Goal: Information Seeking & Learning: Learn about a topic

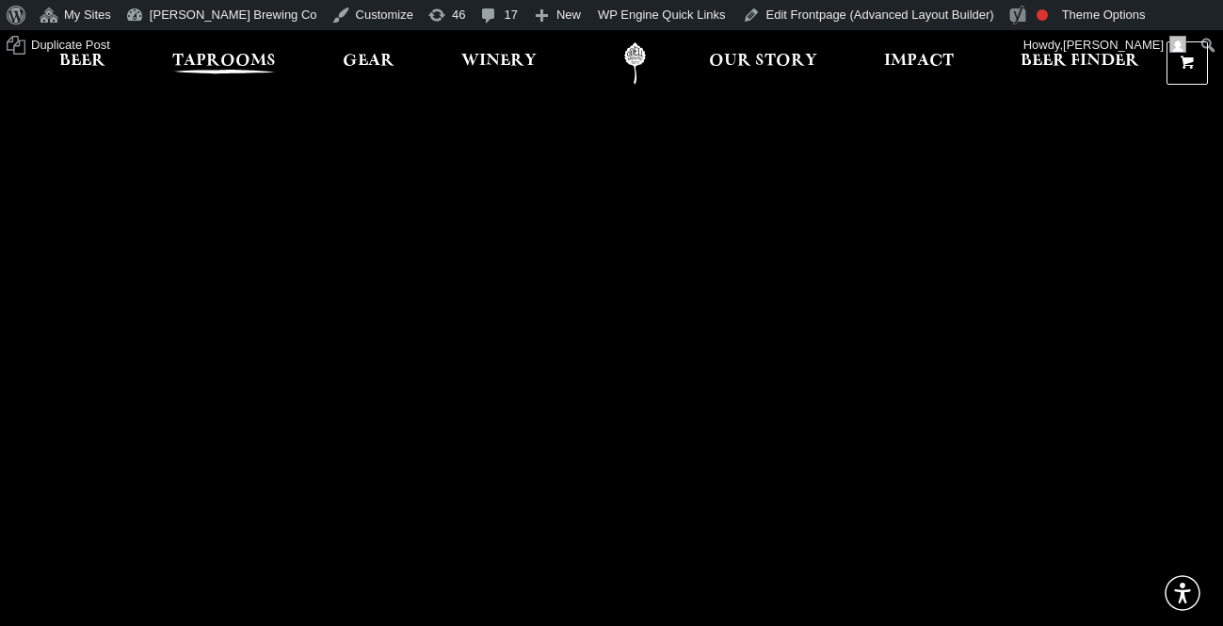
click at [212, 61] on span "Taprooms" at bounding box center [224, 61] width 104 height 15
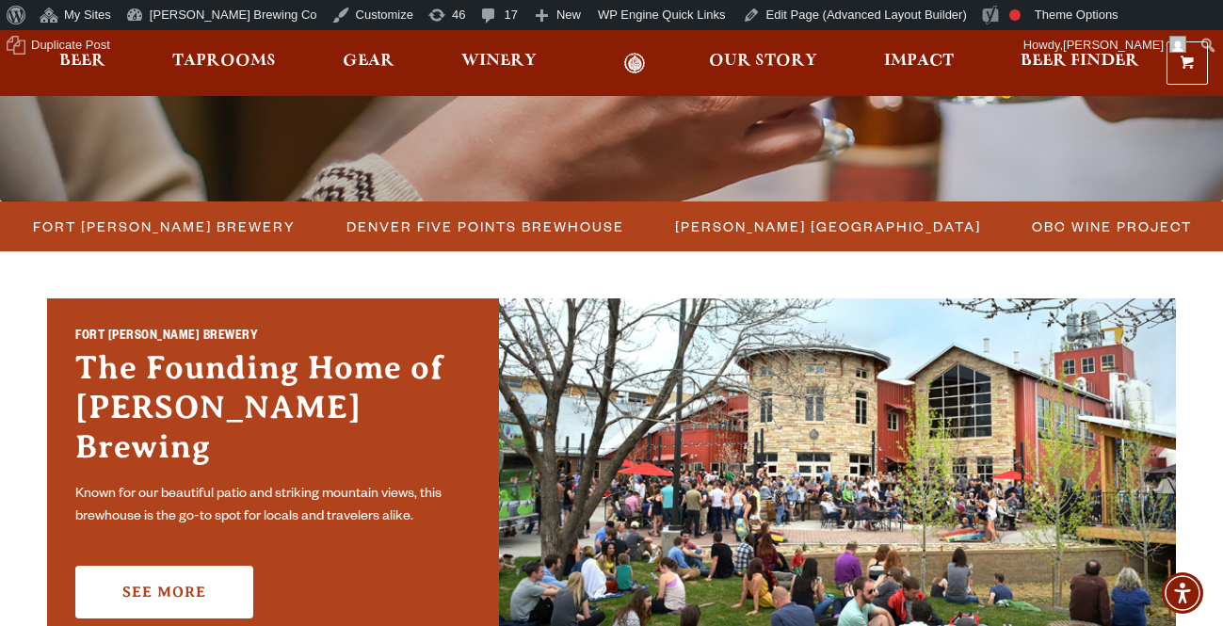
scroll to position [465, 0]
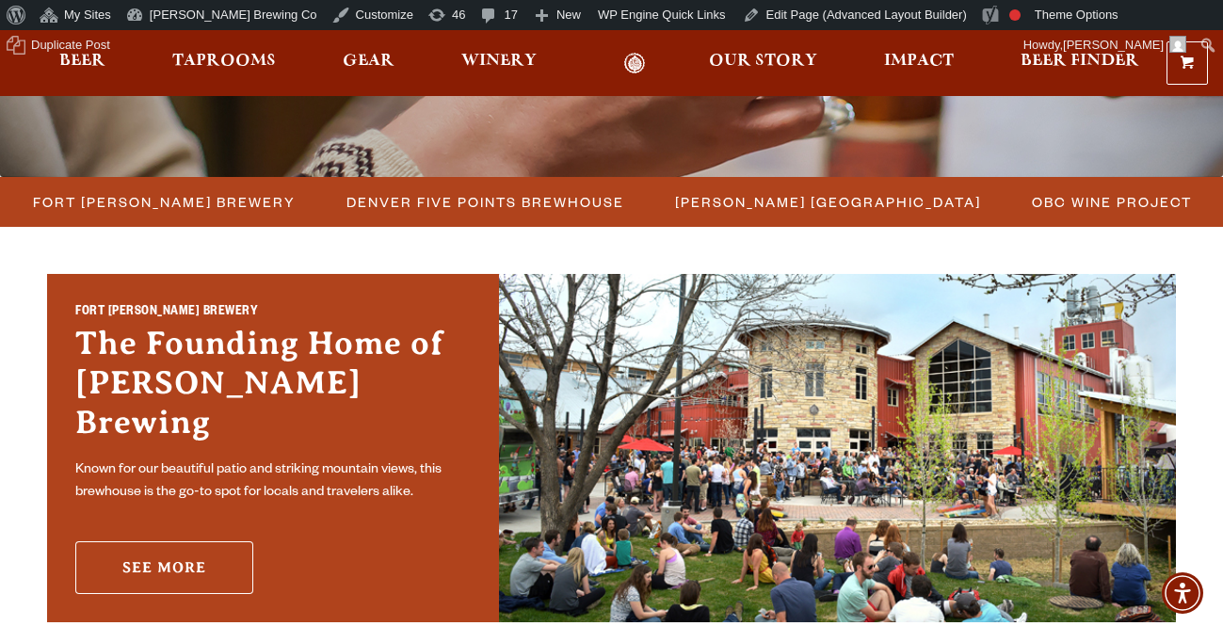
click at [170, 554] on link "See More" at bounding box center [164, 567] width 178 height 53
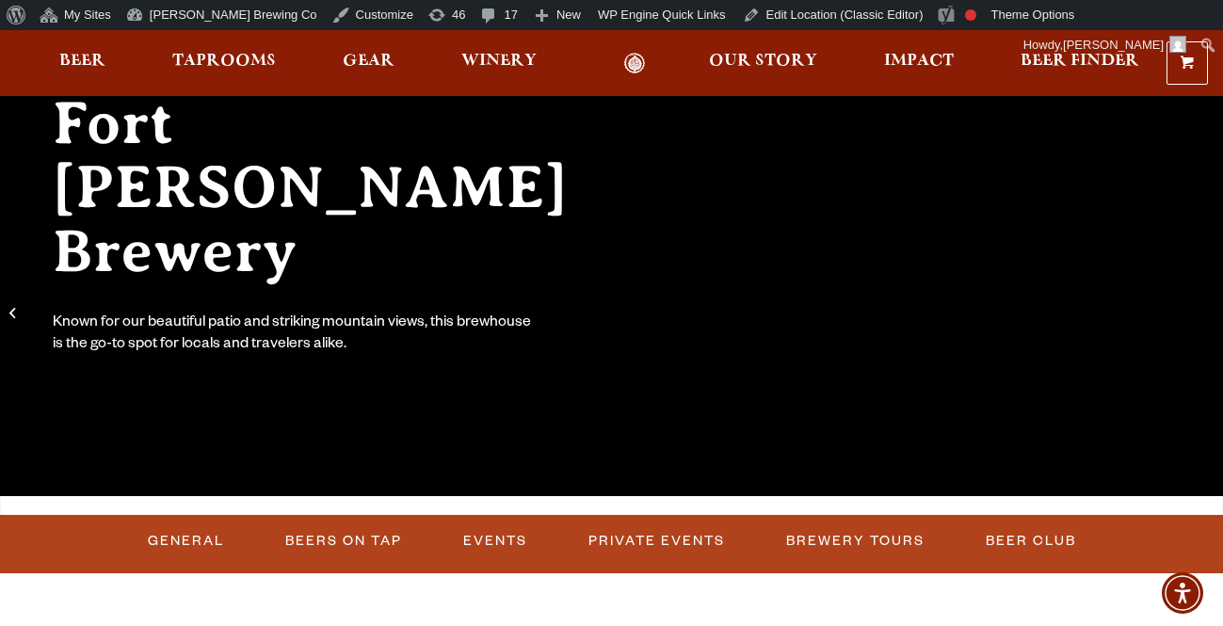
scroll to position [235, 0]
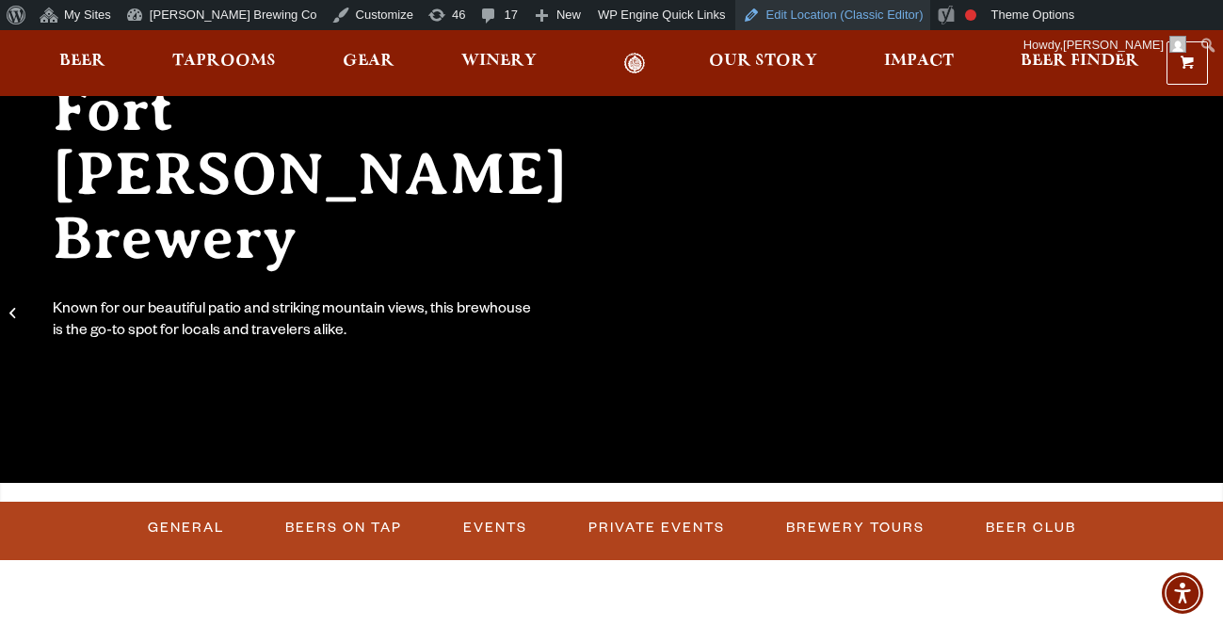
click at [735, 17] on link "Edit Location (Classic Editor)" at bounding box center [833, 15] width 196 height 30
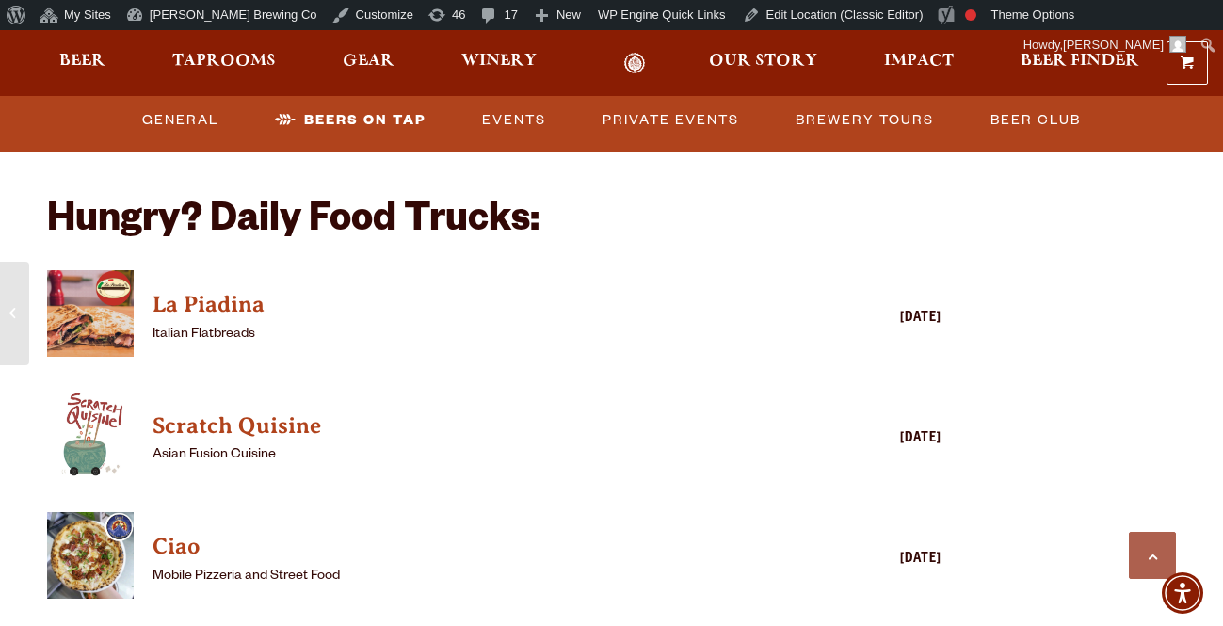
scroll to position [4386, 0]
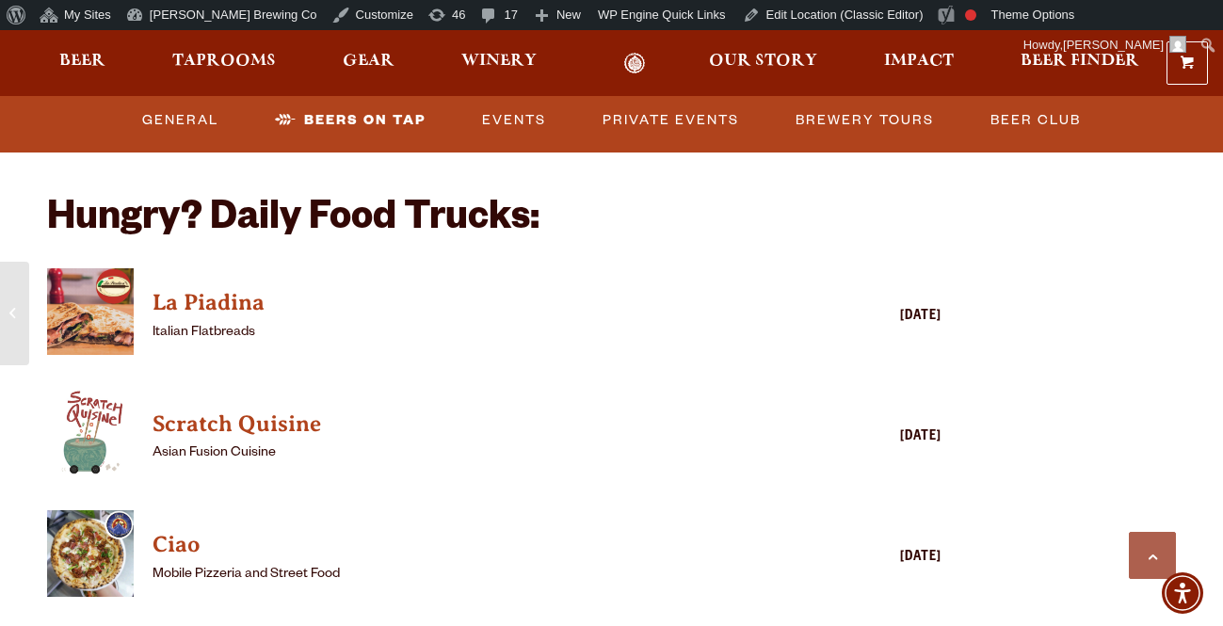
click at [403, 201] on h2 "Hungry? Daily Food Trucks:" at bounding box center [494, 221] width 894 height 45
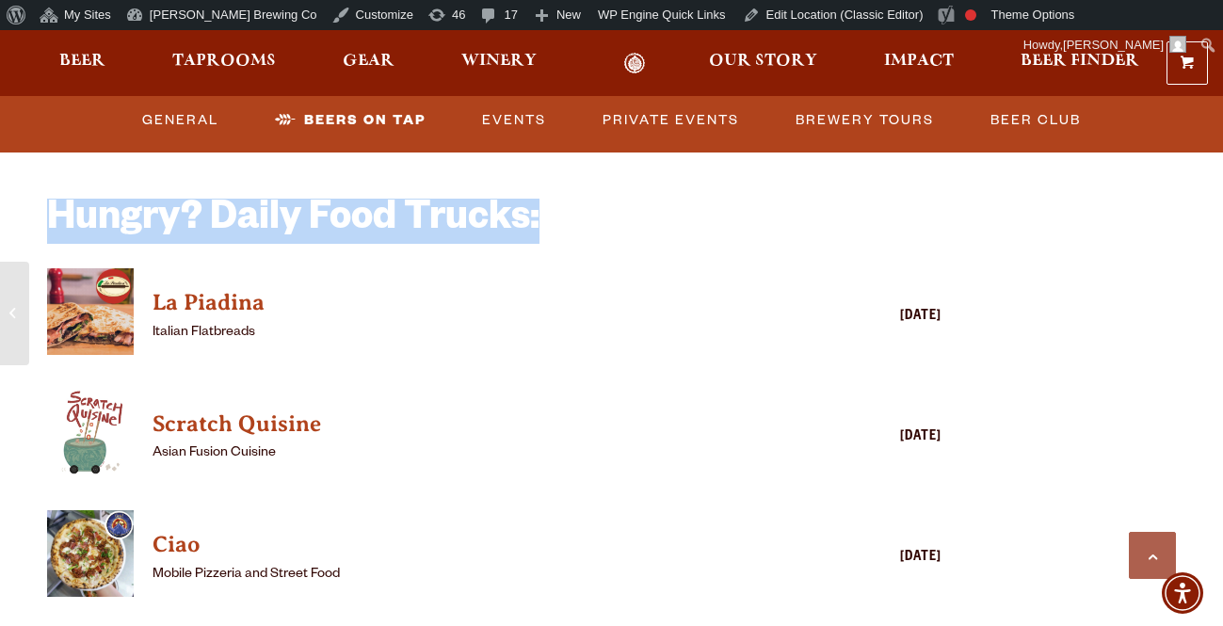
click at [403, 201] on h2 "Hungry? Daily Food Trucks:" at bounding box center [494, 221] width 894 height 45
copy div "Hungry? Daily Food Trucks:"
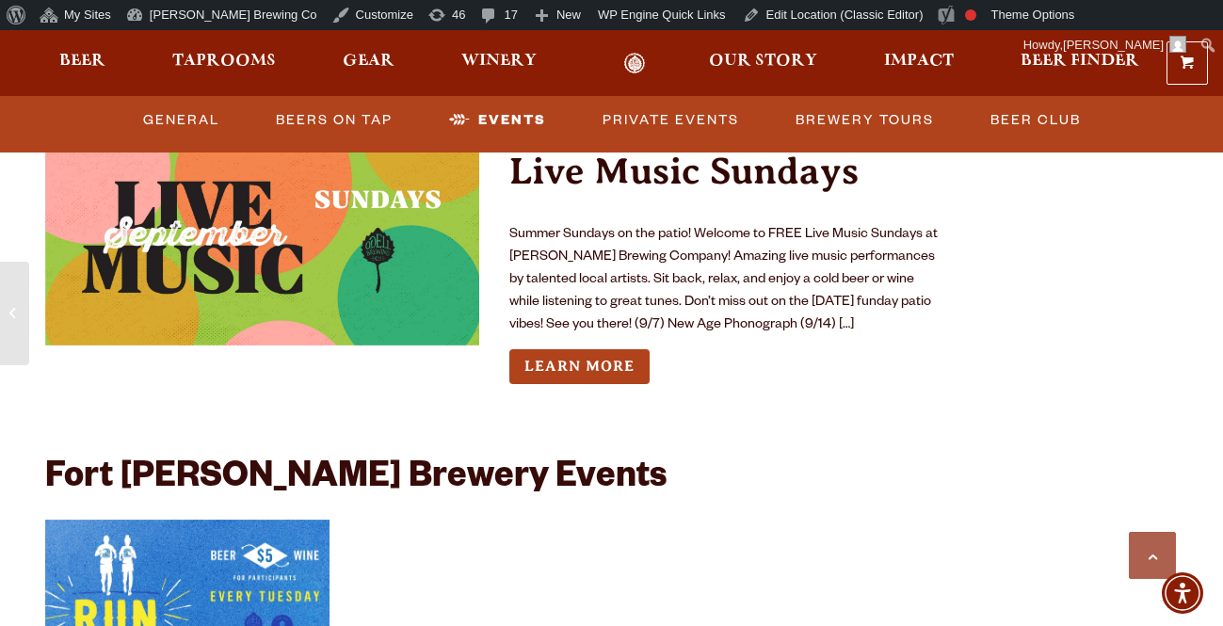
scroll to position [6949, 0]
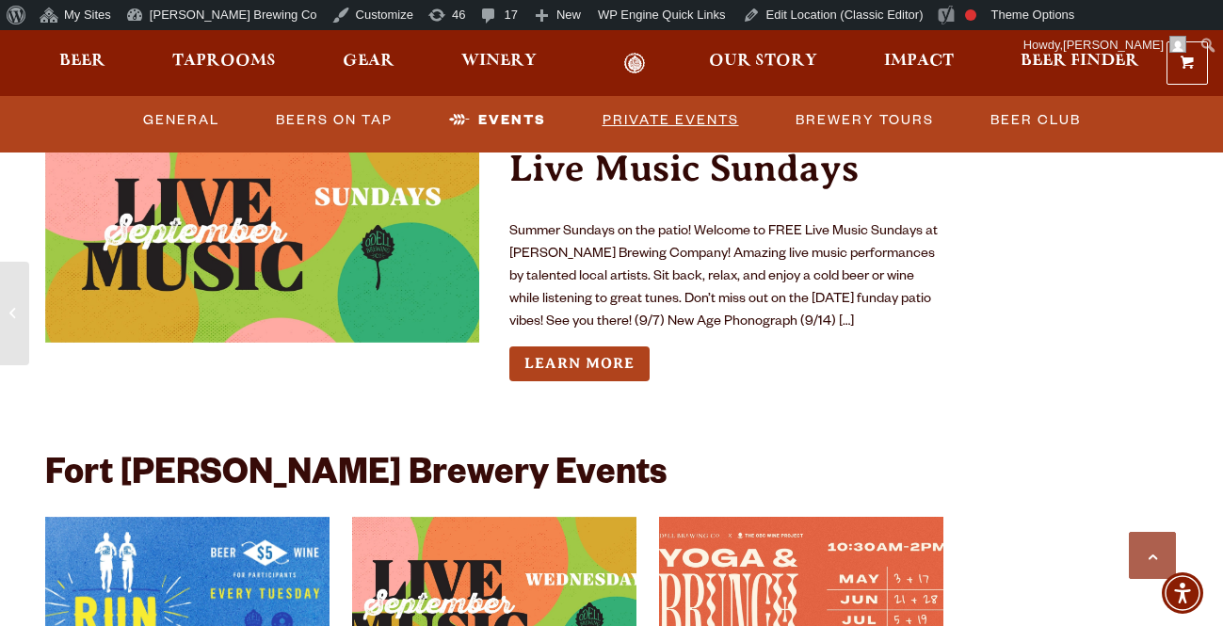
click at [691, 112] on link "Private Events" at bounding box center [671, 120] width 152 height 43
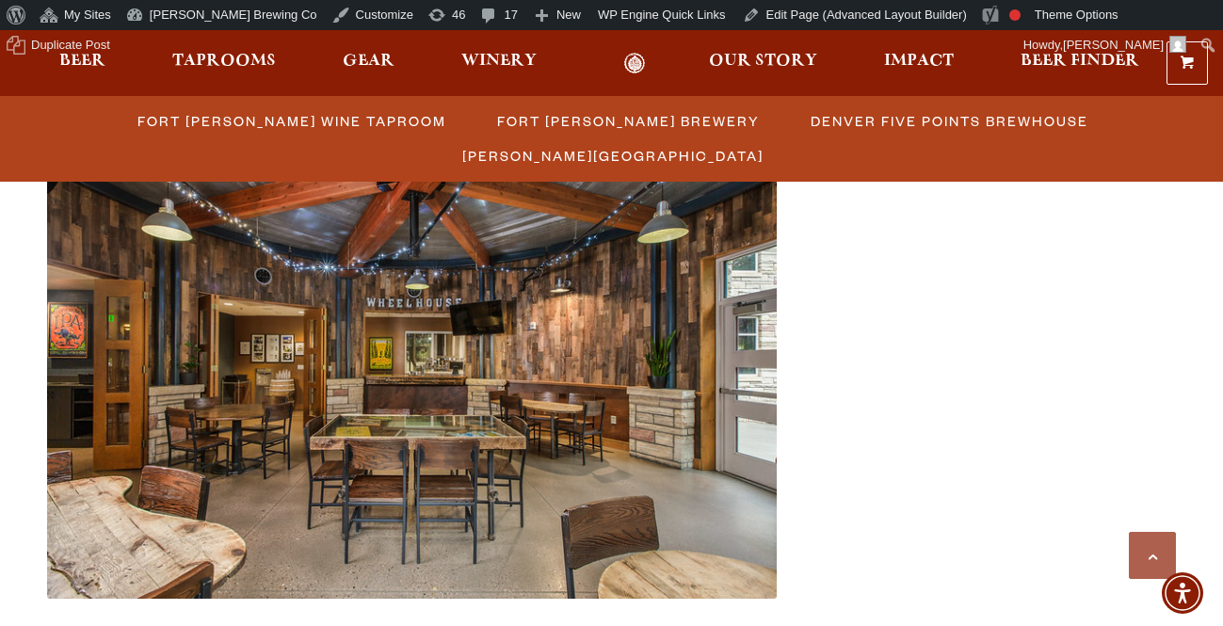
scroll to position [745, 0]
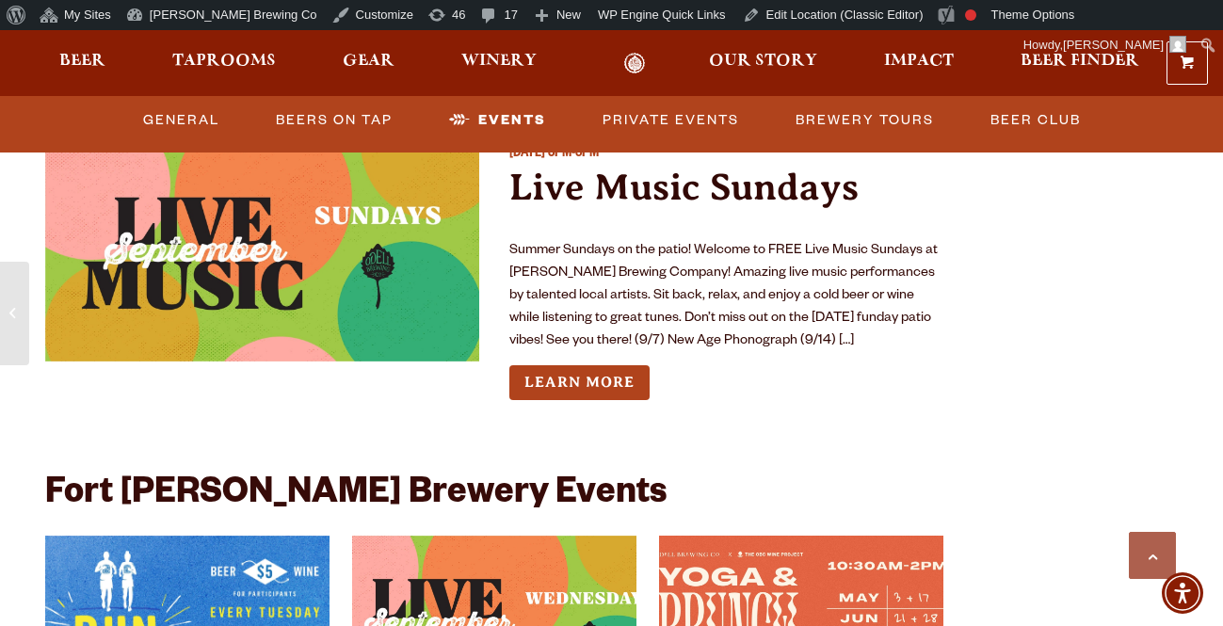
scroll to position [6928, 0]
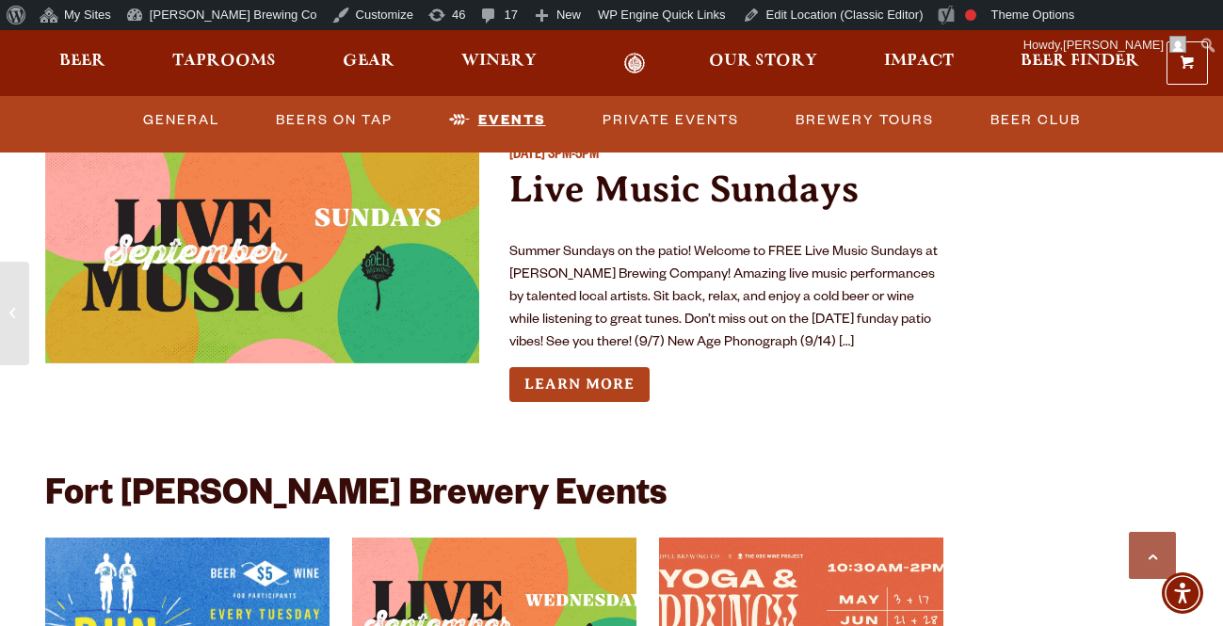
click at [525, 124] on link "Events" at bounding box center [497, 120] width 112 height 43
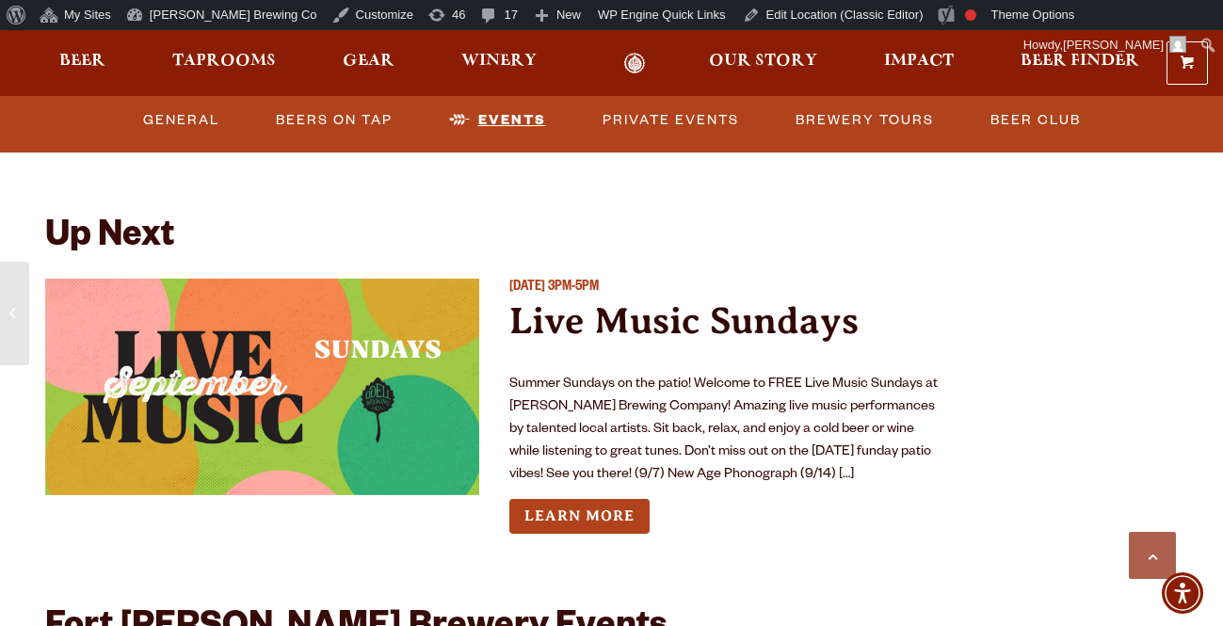
scroll to position [6796, 0]
click at [525, 124] on link "Events" at bounding box center [497, 120] width 112 height 43
click at [343, 118] on link "Beers on Tap" at bounding box center [334, 120] width 132 height 43
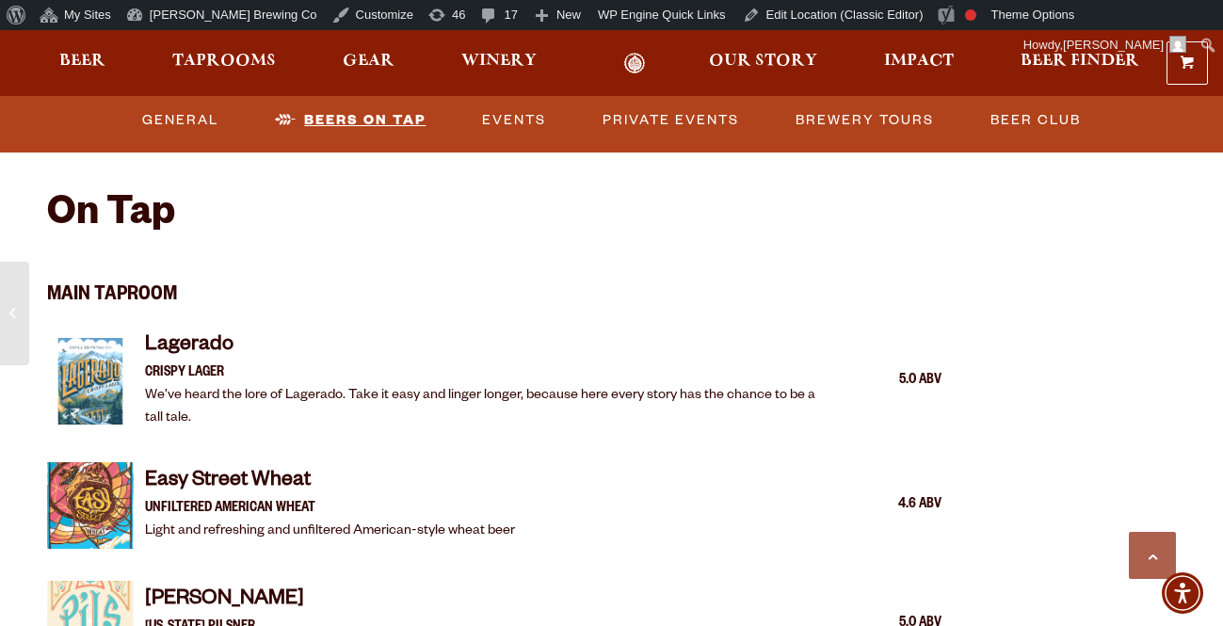
scroll to position [1670, 0]
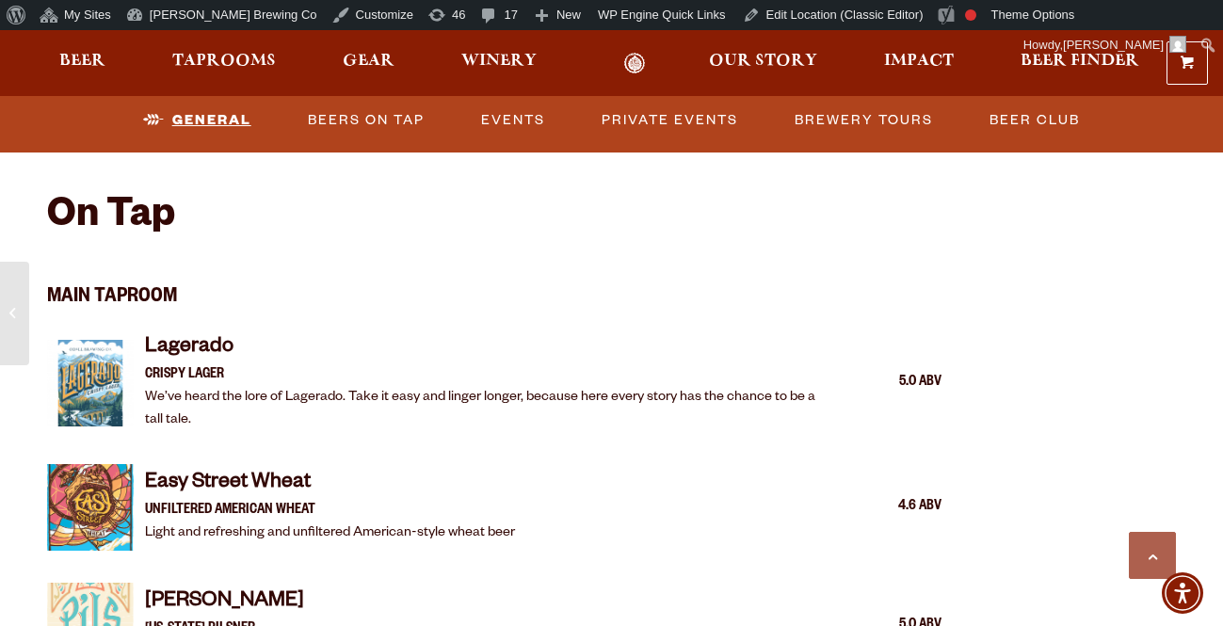
click at [212, 120] on link "General" at bounding box center [197, 120] width 123 height 43
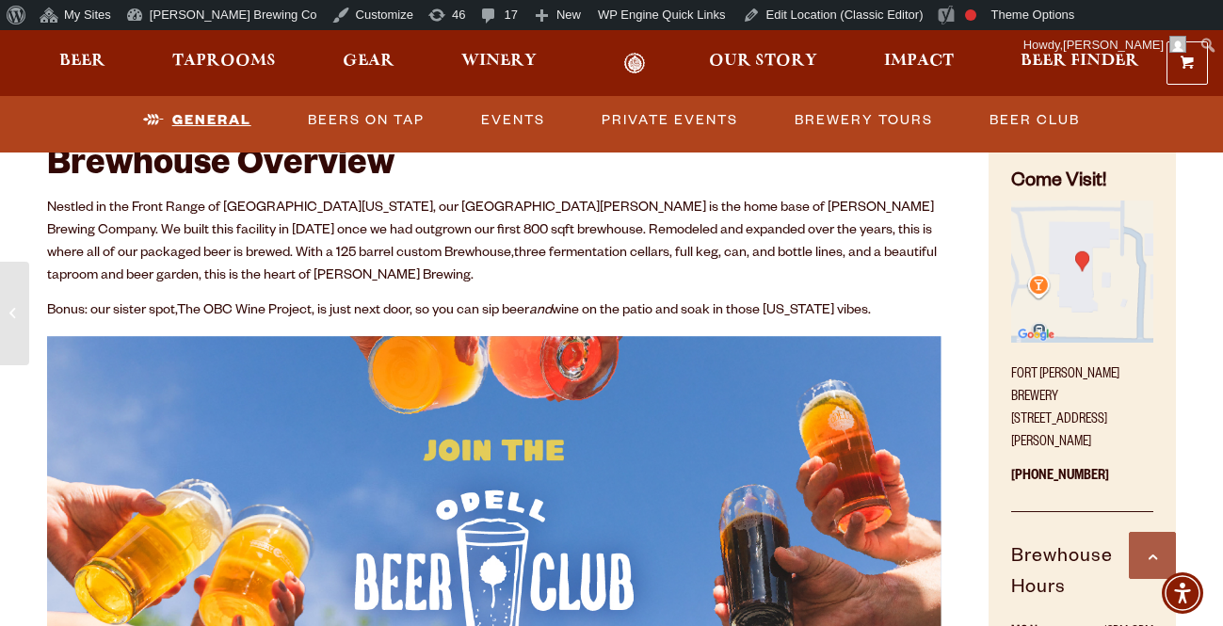
scroll to position [701, 0]
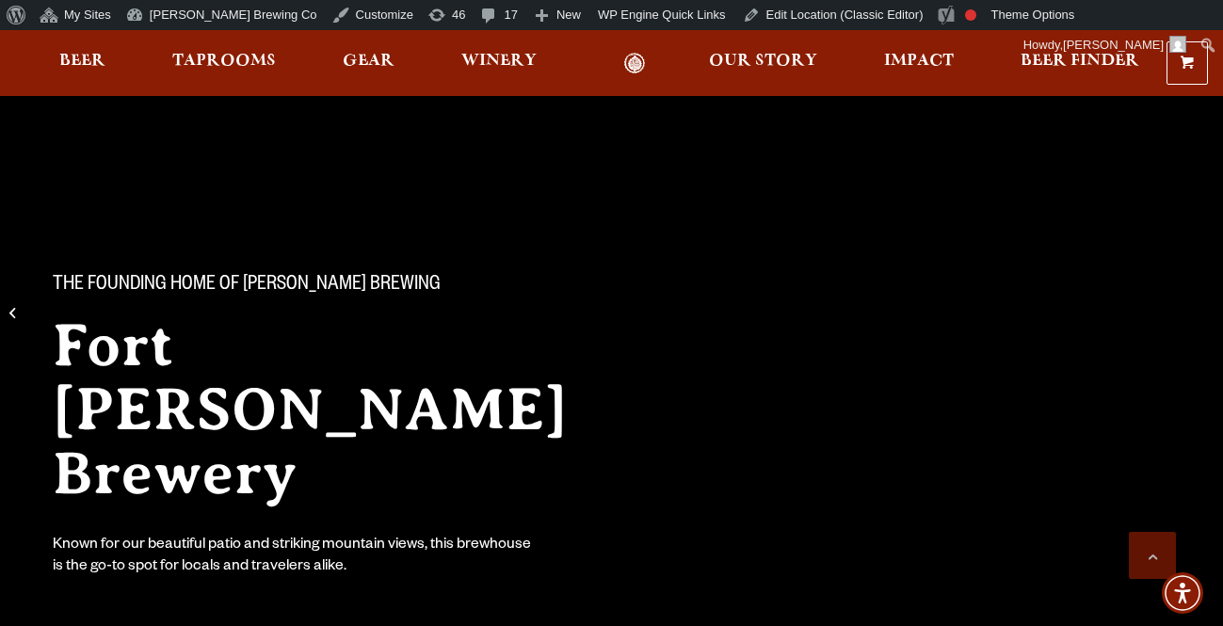
scroll to position [701, 0]
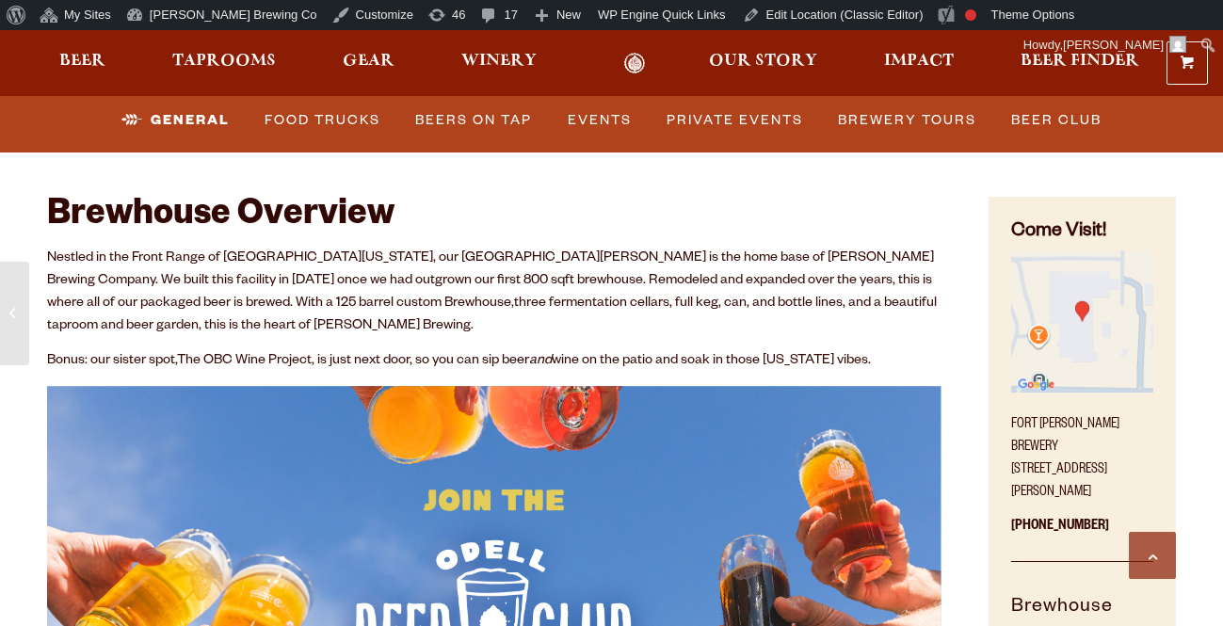
scroll to position [701, 0]
click at [357, 118] on link "Food Trucks" at bounding box center [322, 120] width 131 height 43
click at [357, 118] on link "Food Trucks" at bounding box center [307, 120] width 165 height 43
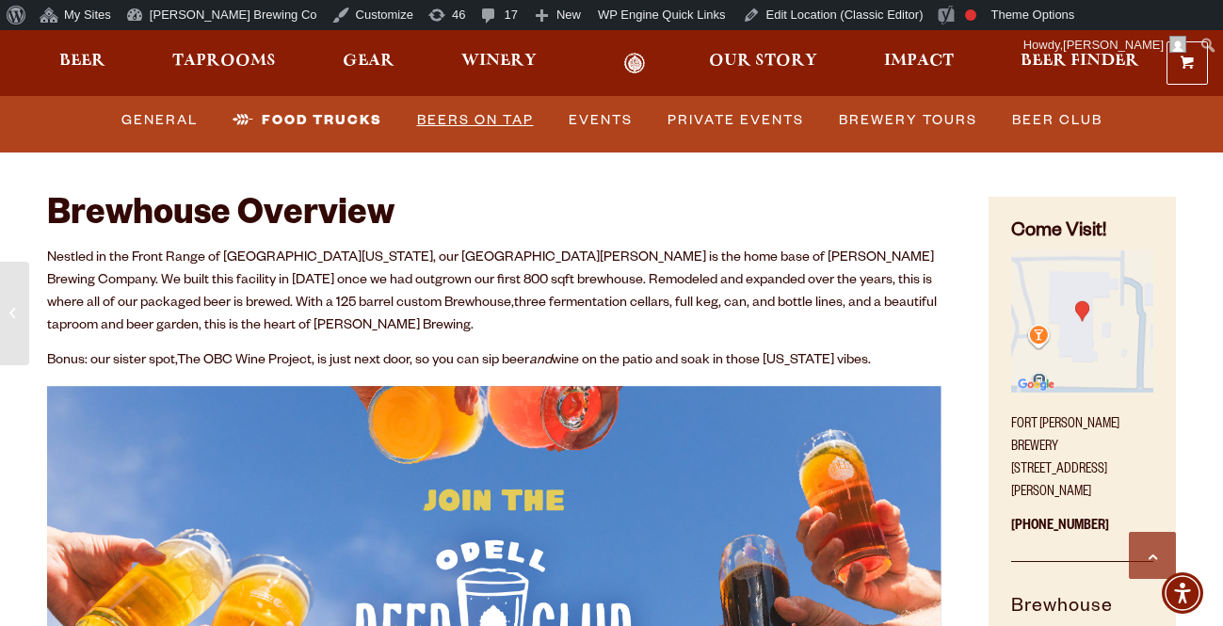
click at [520, 121] on link "Beers on Tap" at bounding box center [475, 120] width 132 height 43
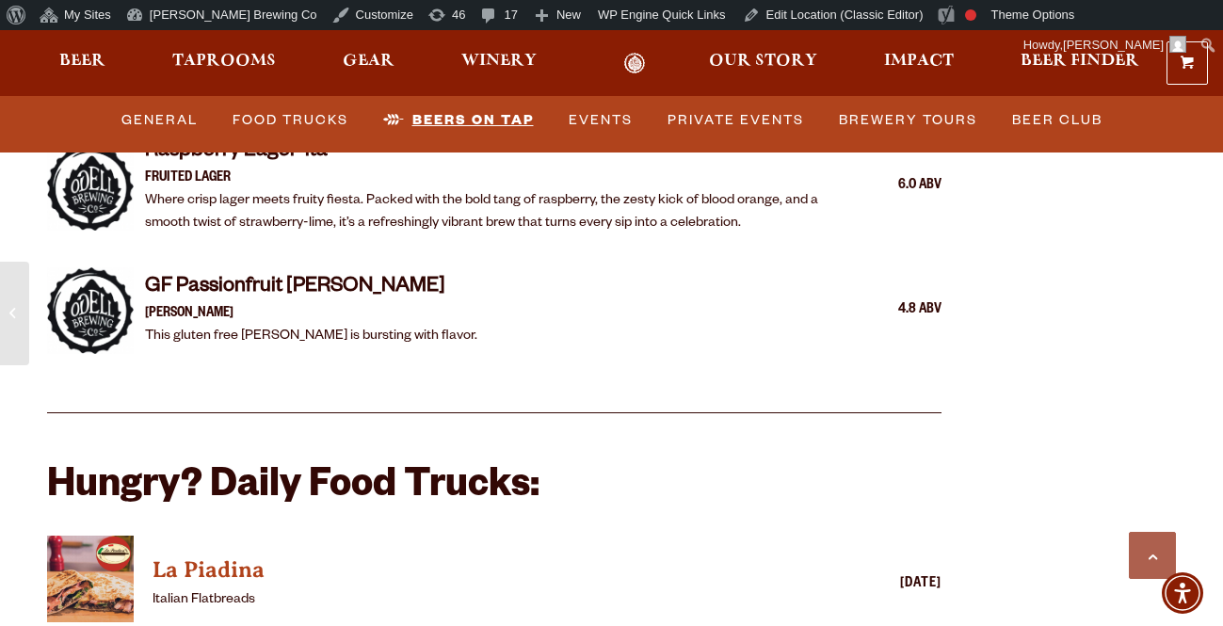
scroll to position [4118, 0]
click at [414, 467] on h2 "Hungry? Daily Food Trucks:" at bounding box center [494, 489] width 894 height 45
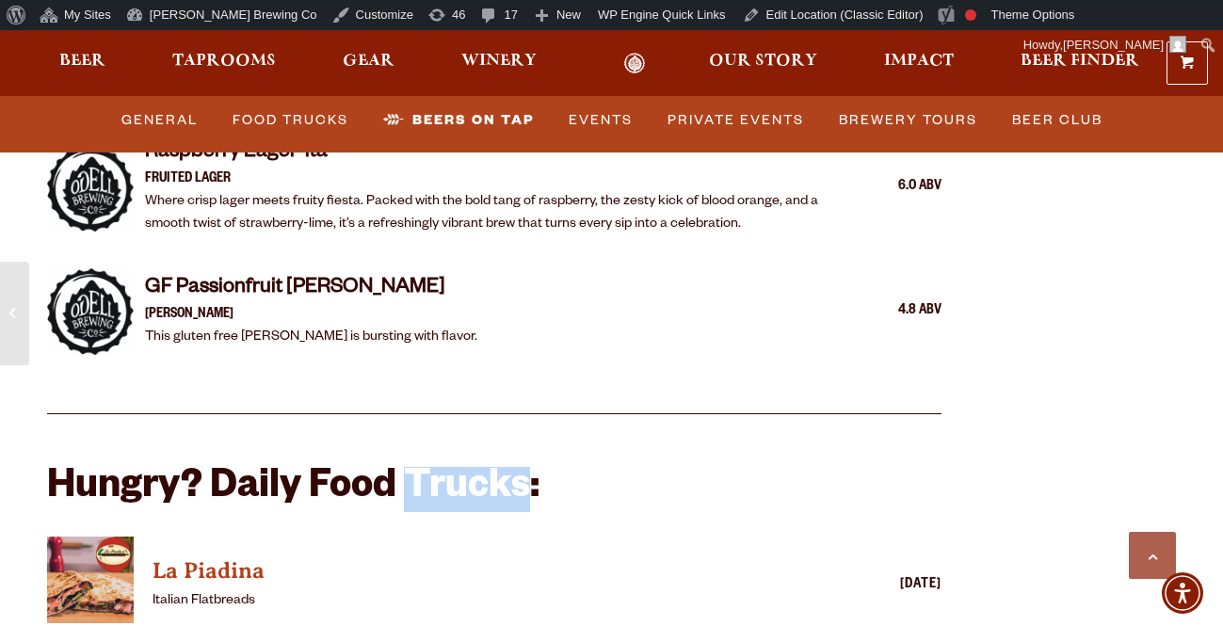
click at [414, 467] on h2 "Hungry? Daily Food Trucks:" at bounding box center [494, 489] width 894 height 45
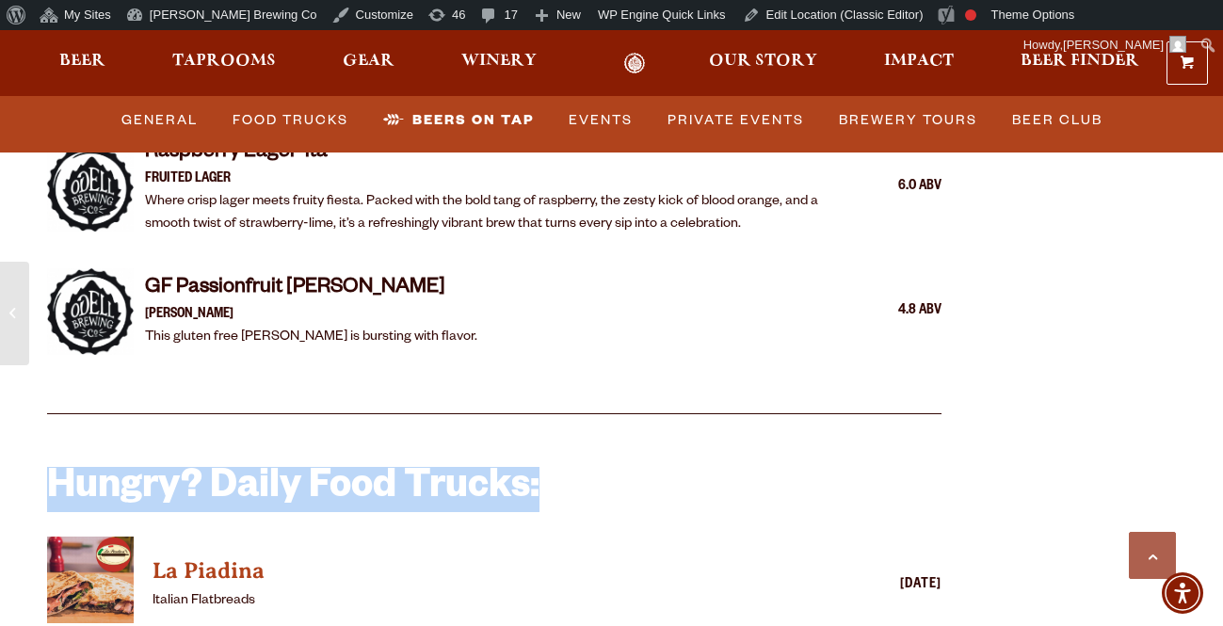
click at [414, 467] on h2 "Hungry? Daily Food Trucks:" at bounding box center [494, 489] width 894 height 45
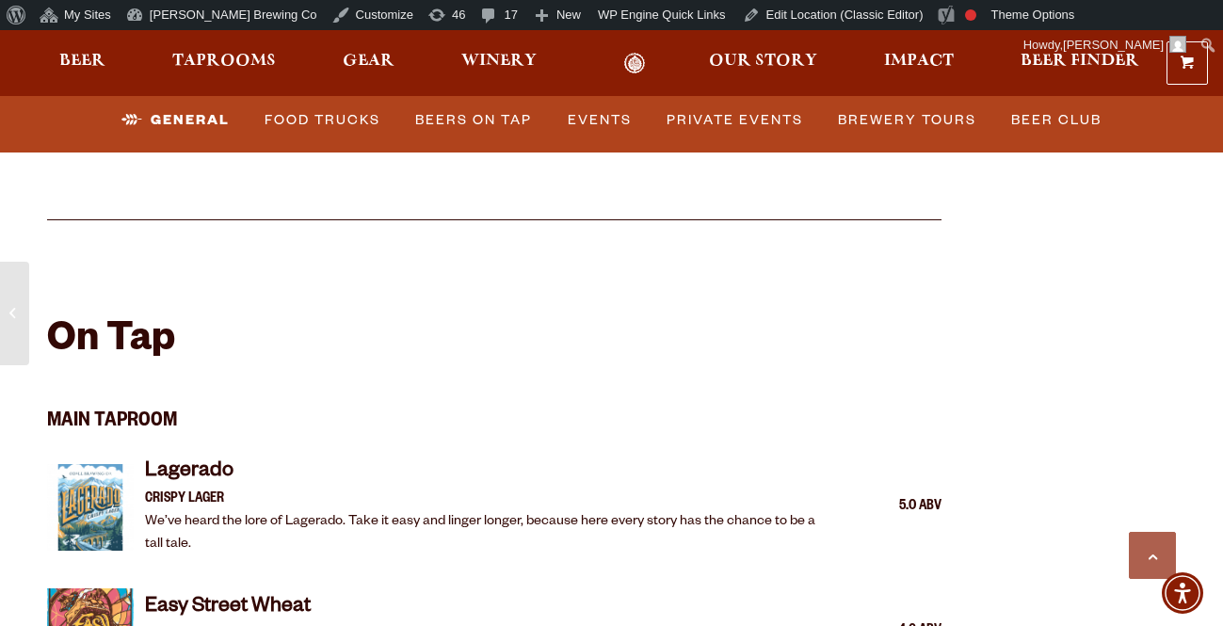
scroll to position [1556, 0]
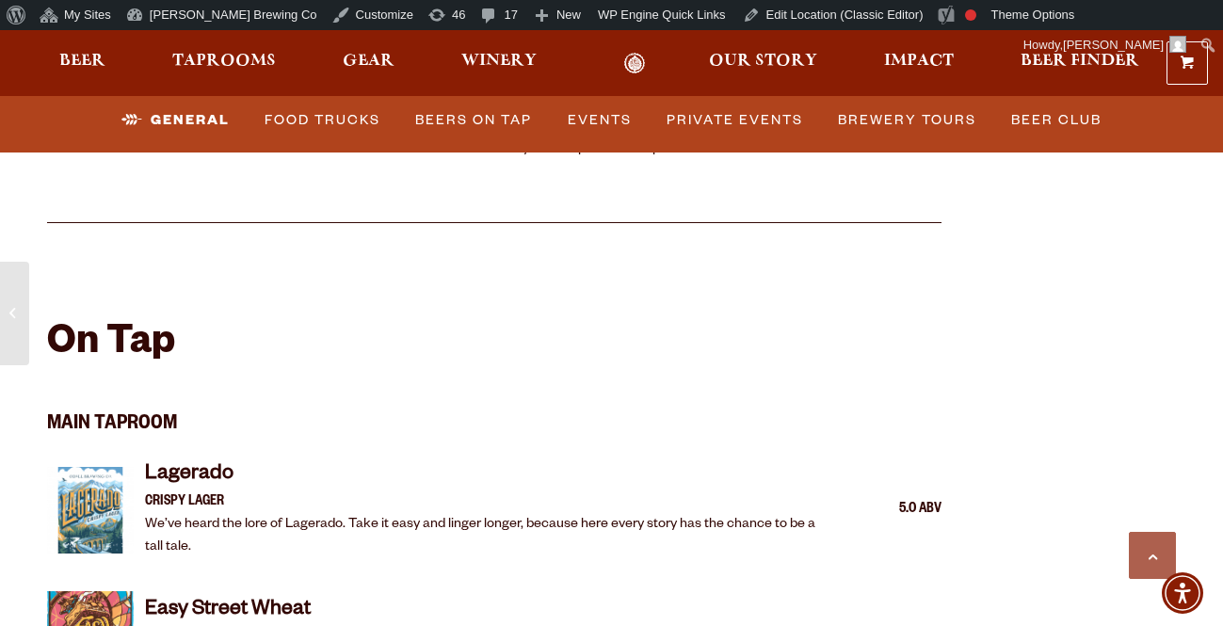
scroll to position [1543, 0]
click at [360, 128] on link "Food Trucks" at bounding box center [322, 120] width 131 height 43
click at [360, 127] on link "Food Trucks" at bounding box center [307, 120] width 165 height 43
click at [473, 125] on link "Beers on Tap" at bounding box center [475, 120] width 132 height 43
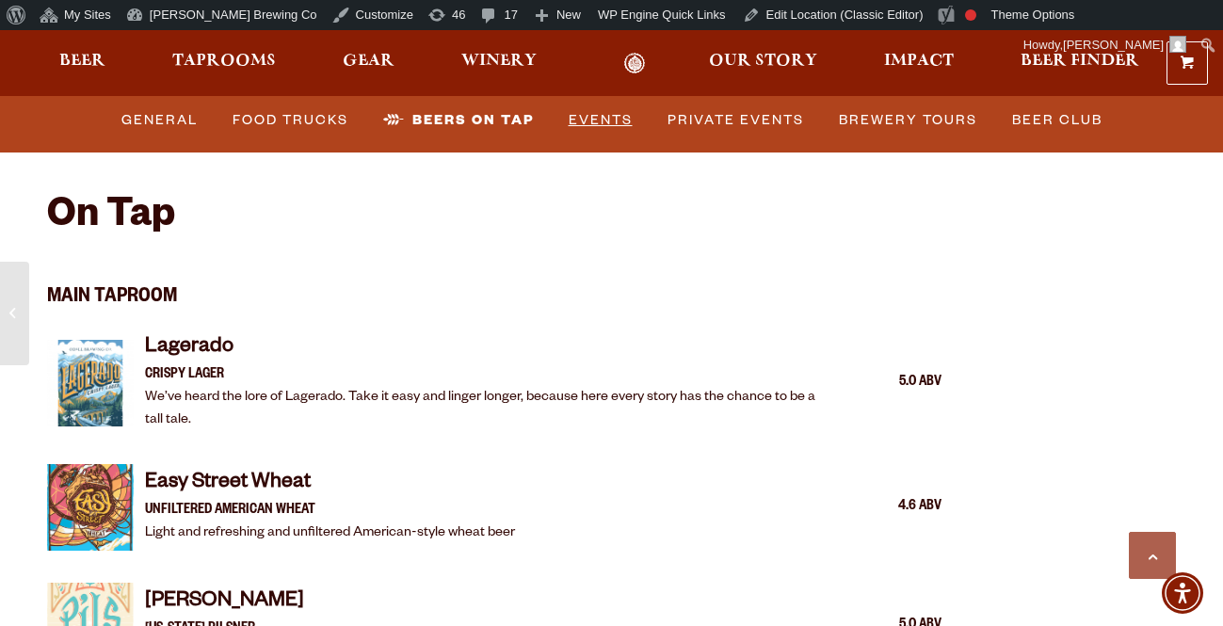
click at [600, 112] on link "Events" at bounding box center [600, 120] width 79 height 43
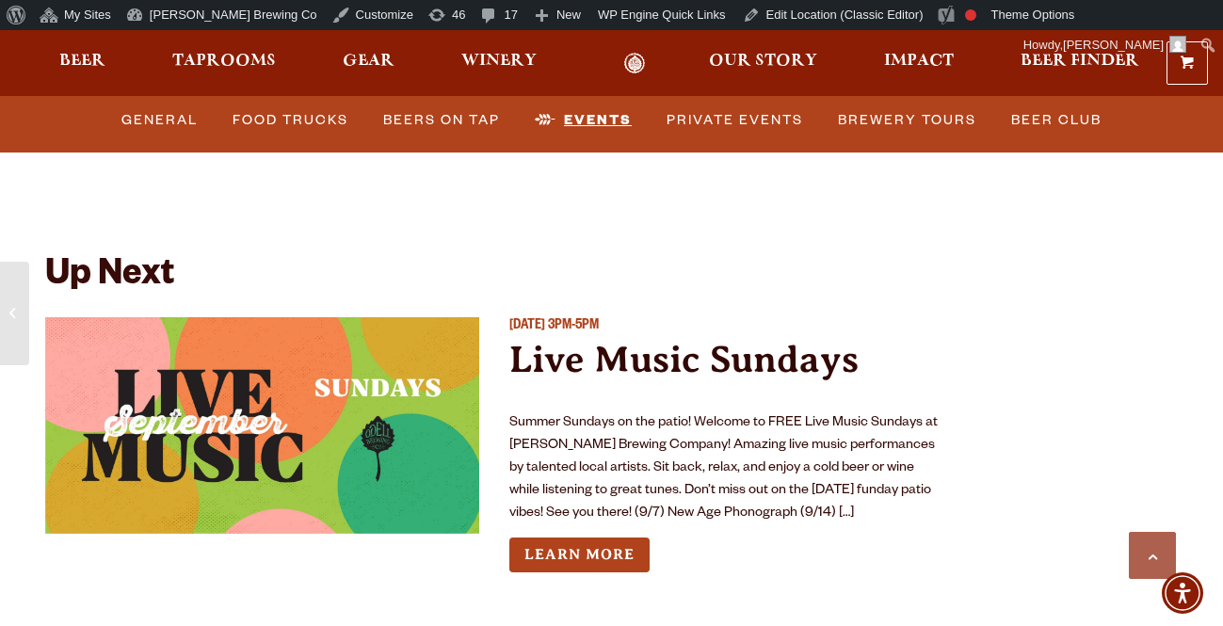
scroll to position [6796, 0]
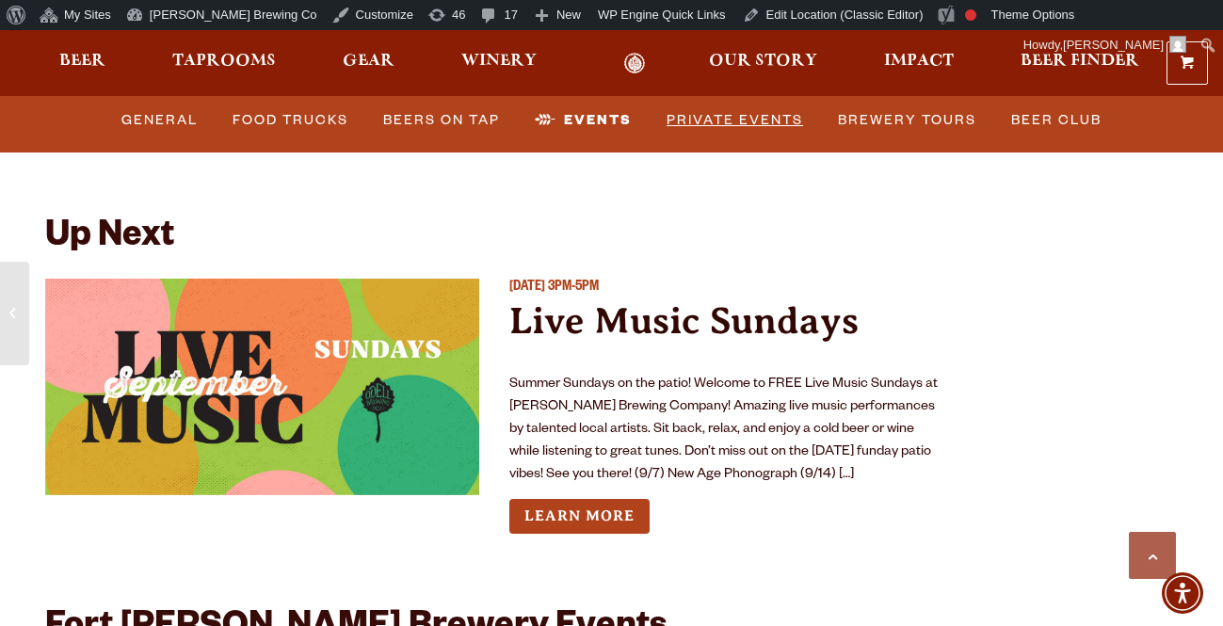
click at [778, 114] on link "Private Events" at bounding box center [735, 120] width 152 height 43
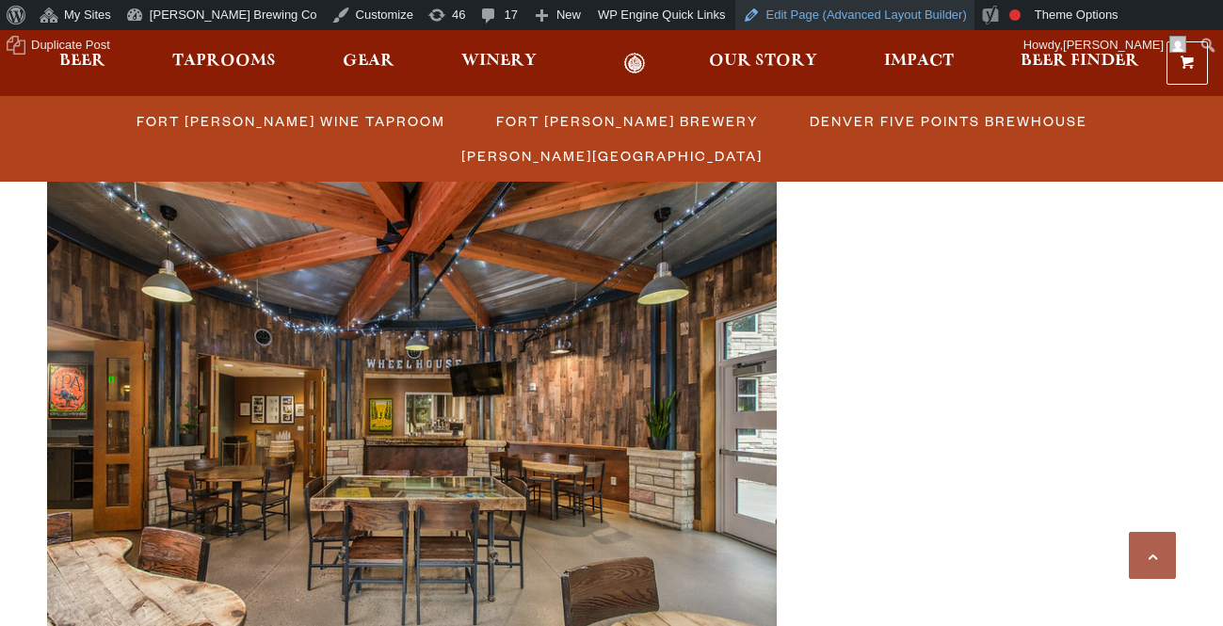
scroll to position [679, 0]
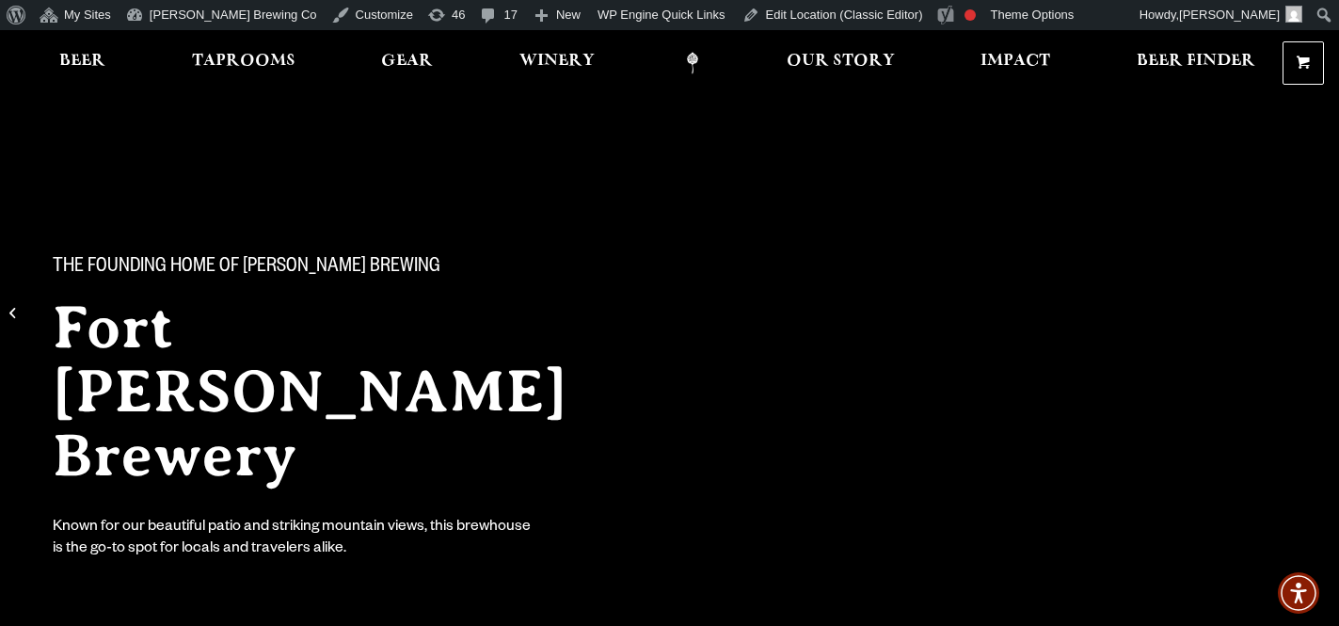
scroll to position [23, 0]
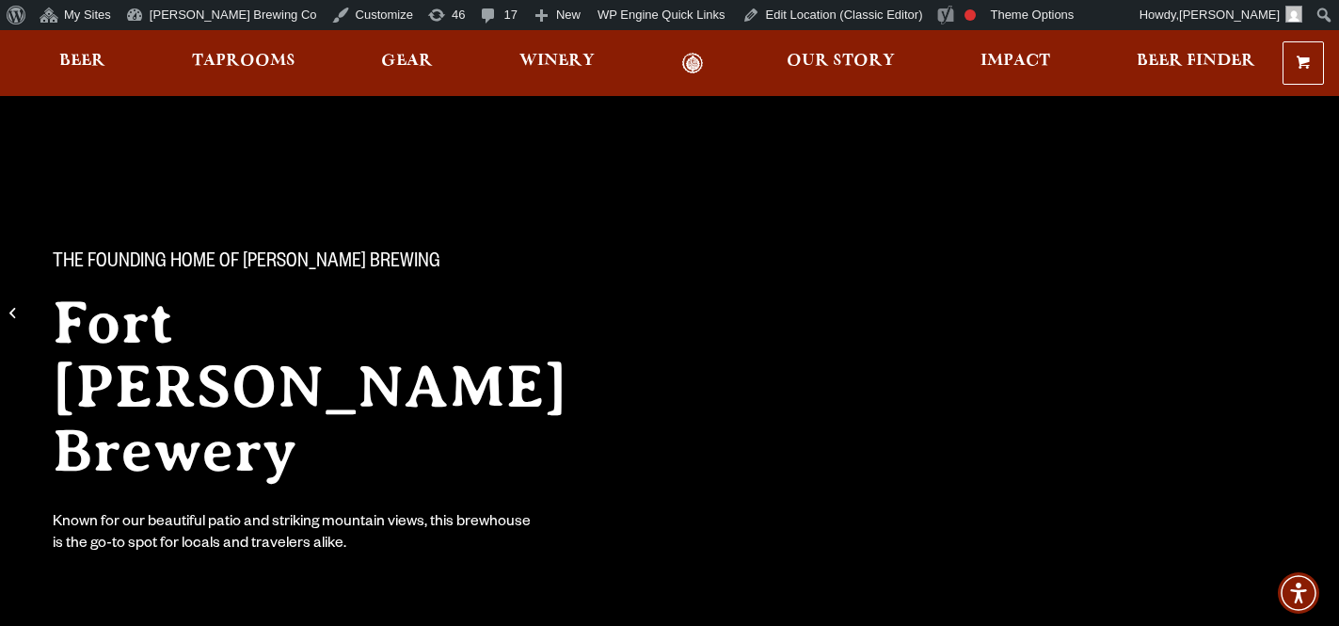
click at [229, 51] on div "0 Shopping Cart No products in the cart. Beer Taprooms Gear Winery Our Story Im…" at bounding box center [669, 62] width 1339 height 43
click at [232, 69] on span "Taprooms" at bounding box center [244, 61] width 104 height 15
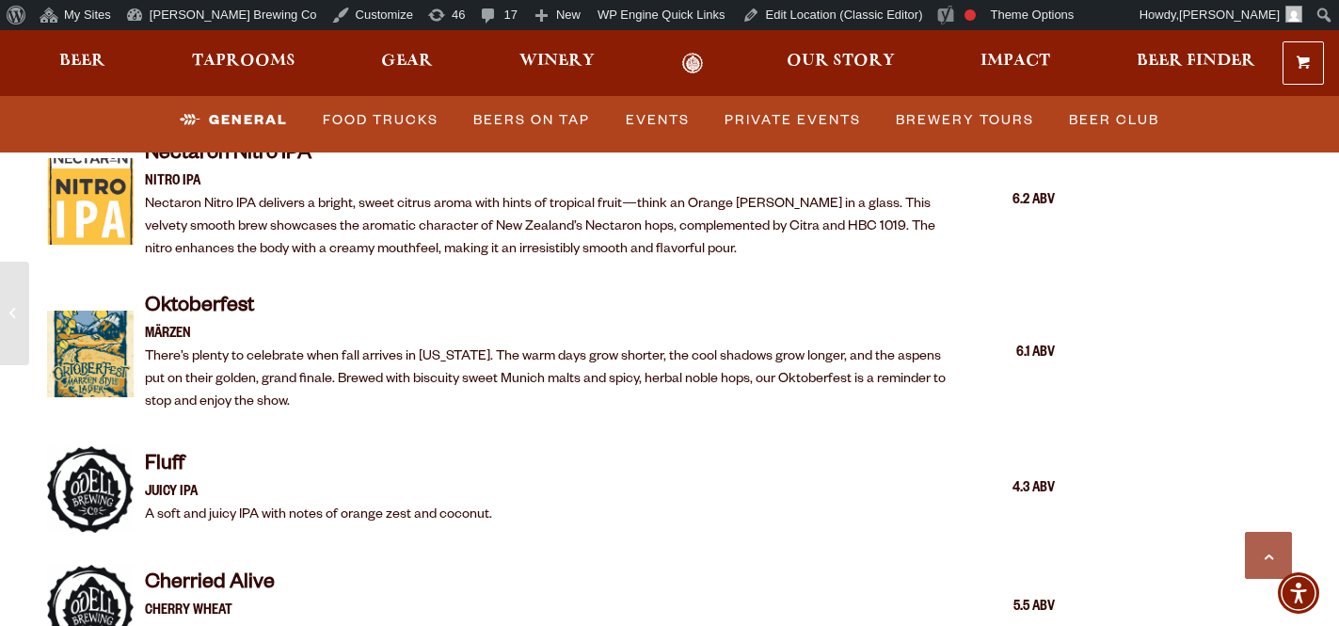
scroll to position [3597, 0]
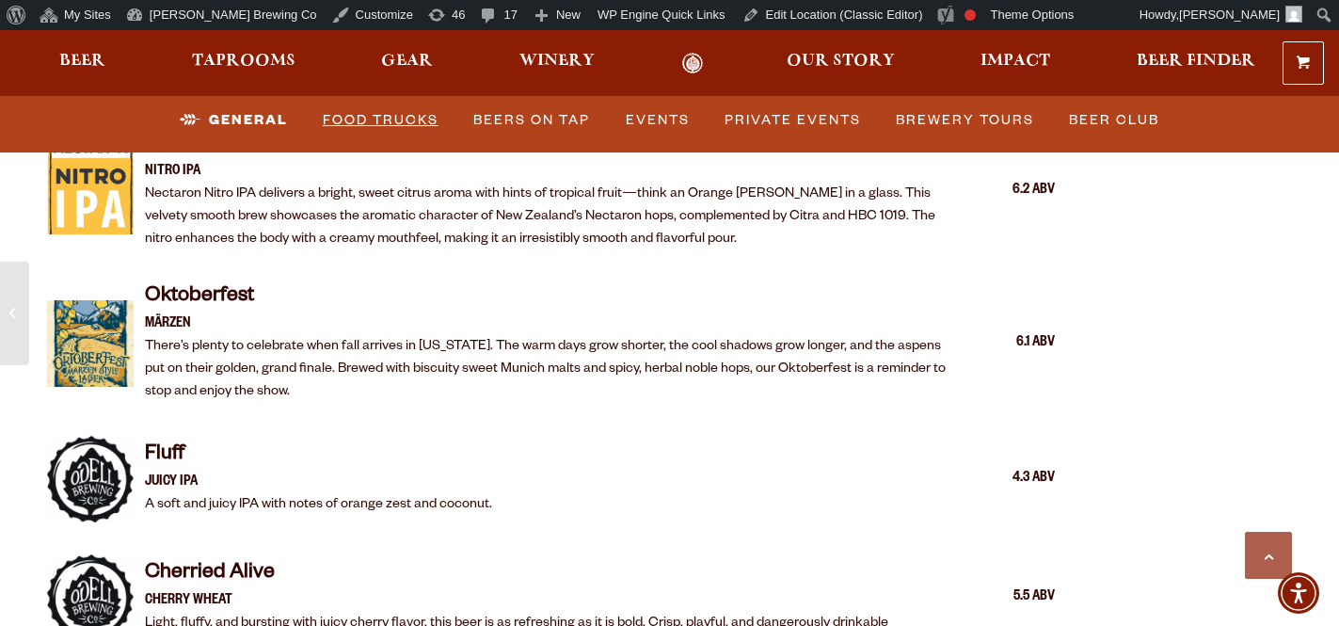
click at [349, 130] on link "Food Trucks" at bounding box center [380, 120] width 131 height 43
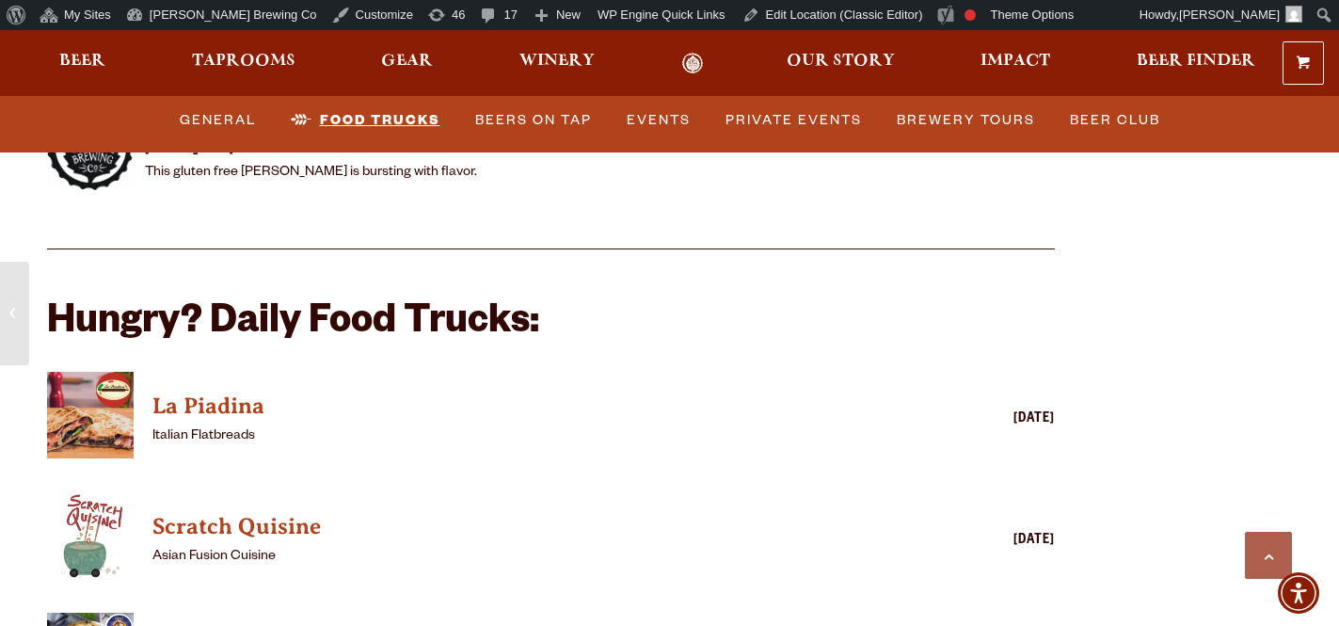
scroll to position [4423, 0]
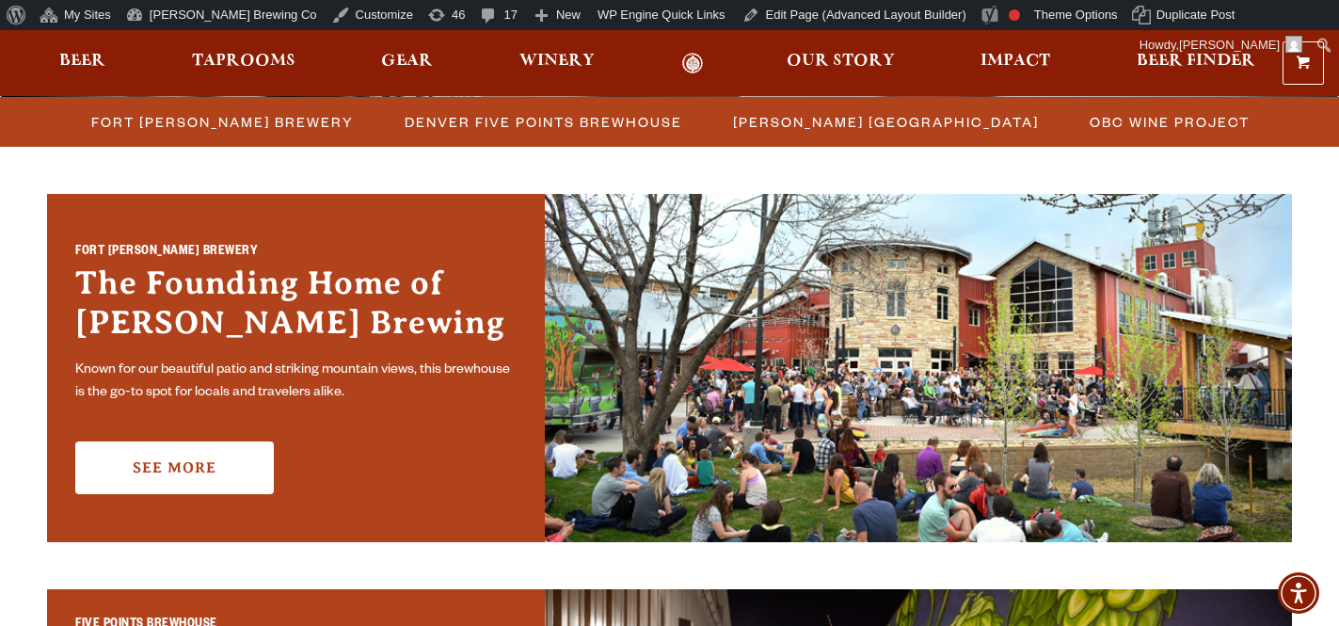
scroll to position [690, 0]
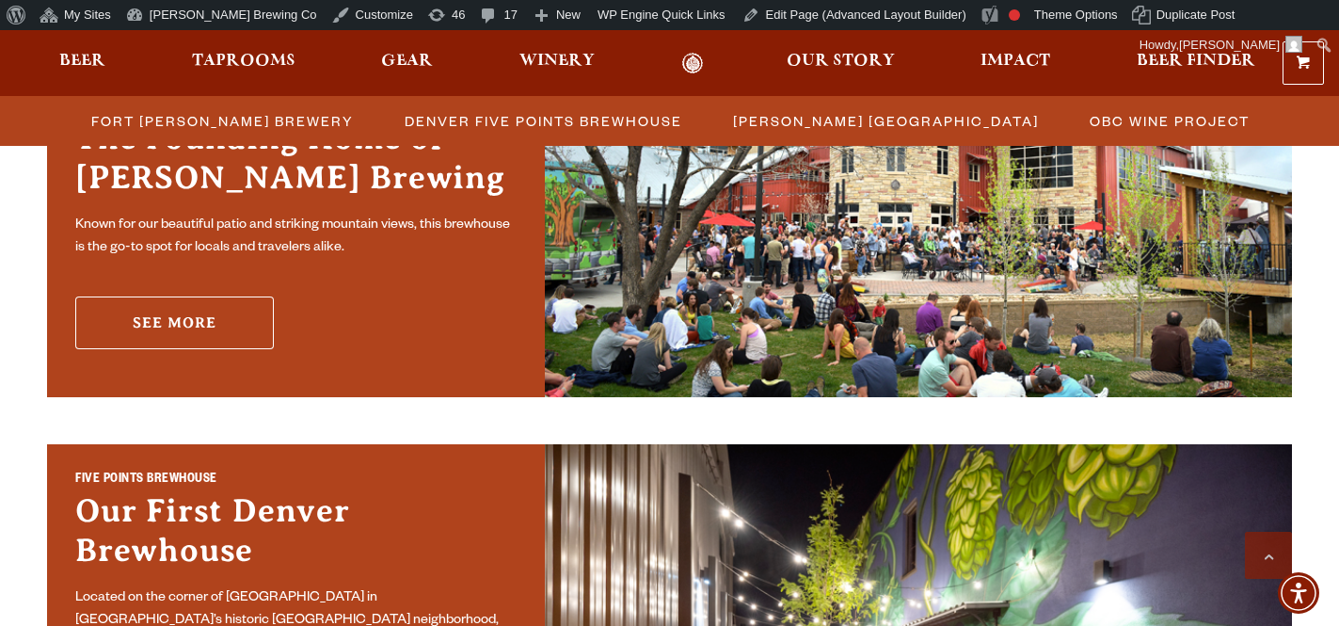
click at [184, 323] on link "See More" at bounding box center [174, 322] width 199 height 53
